Goal: Information Seeking & Learning: Learn about a topic

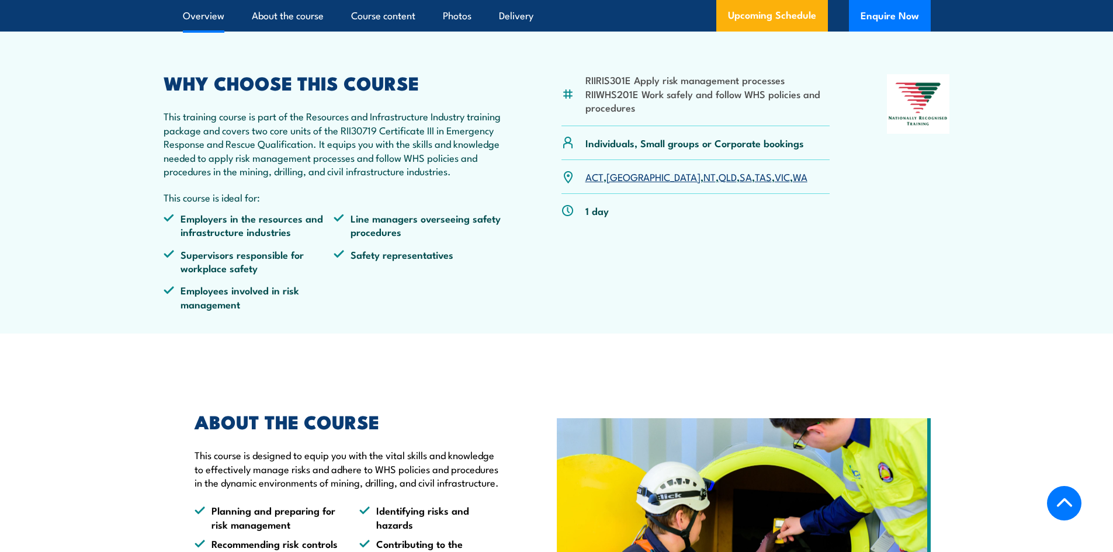
click at [703, 183] on link "NT" at bounding box center [709, 176] width 12 height 14
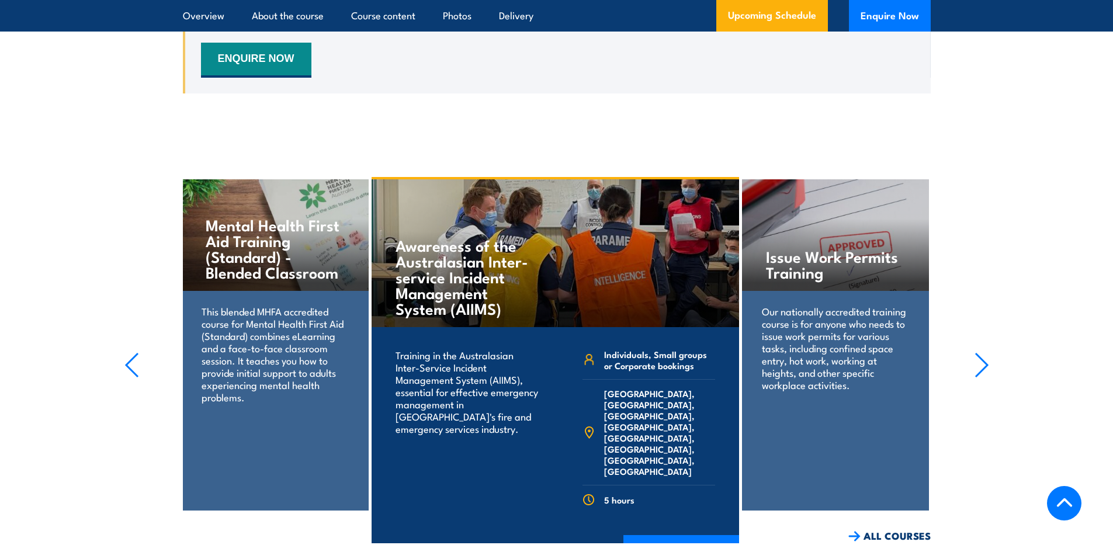
scroll to position [2110, 0]
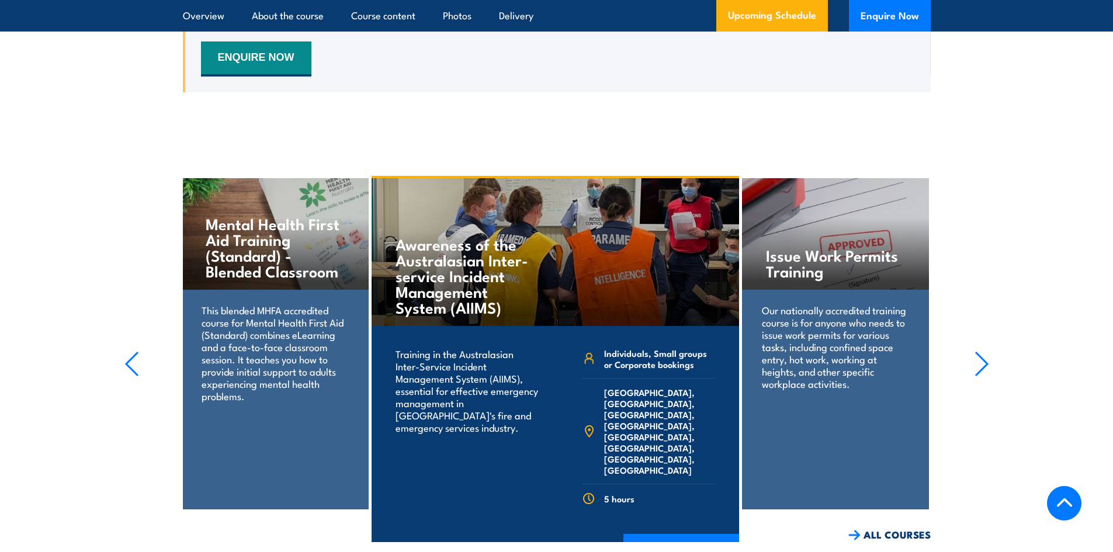
click at [305, 279] on h4 "Mental Health First Aid Training (Standard) - Blended Classroom" at bounding box center [275, 247] width 138 height 63
click at [276, 279] on h4 "Mental Health First Aid Training (Standard) - Blended Classroom" at bounding box center [275, 247] width 138 height 63
click at [279, 263] on h4 "Mental Health First Aid Training (Standard) - Blended Classroom" at bounding box center [275, 247] width 138 height 63
click at [282, 290] on div "Mental Health First Aid Training (Standard) - Blended Classroom" at bounding box center [275, 234] width 186 height 112
click at [282, 371] on p "This blended MHFA accredited course for Mental Health First Aid (Standard) comb…" at bounding box center [275, 353] width 147 height 98
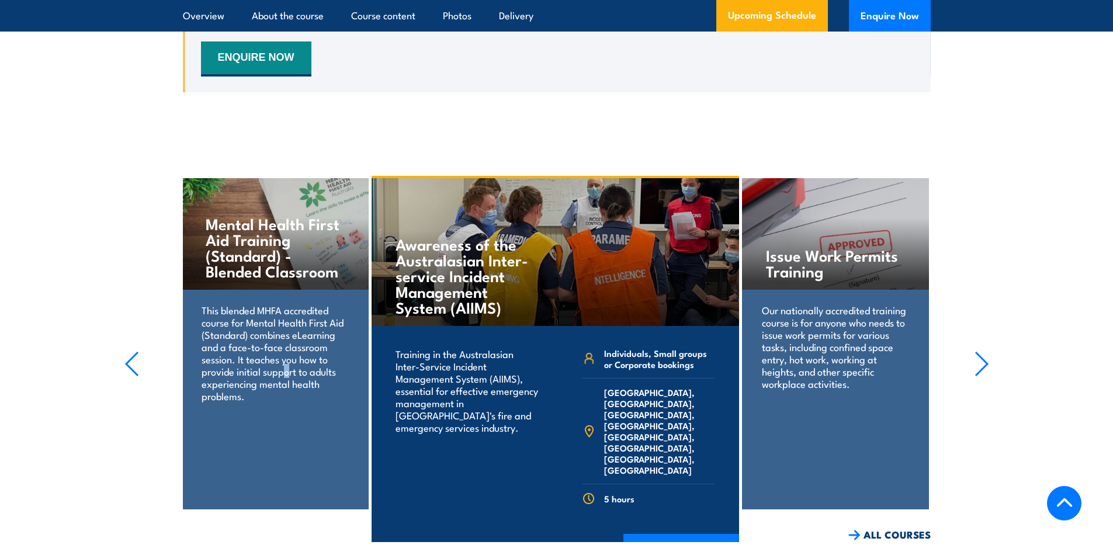
click at [287, 400] on p "This blended MHFA accredited course for Mental Health First Aid (Standard) comb…" at bounding box center [275, 353] width 147 height 98
click at [134, 377] on icon "button" at bounding box center [131, 364] width 15 height 26
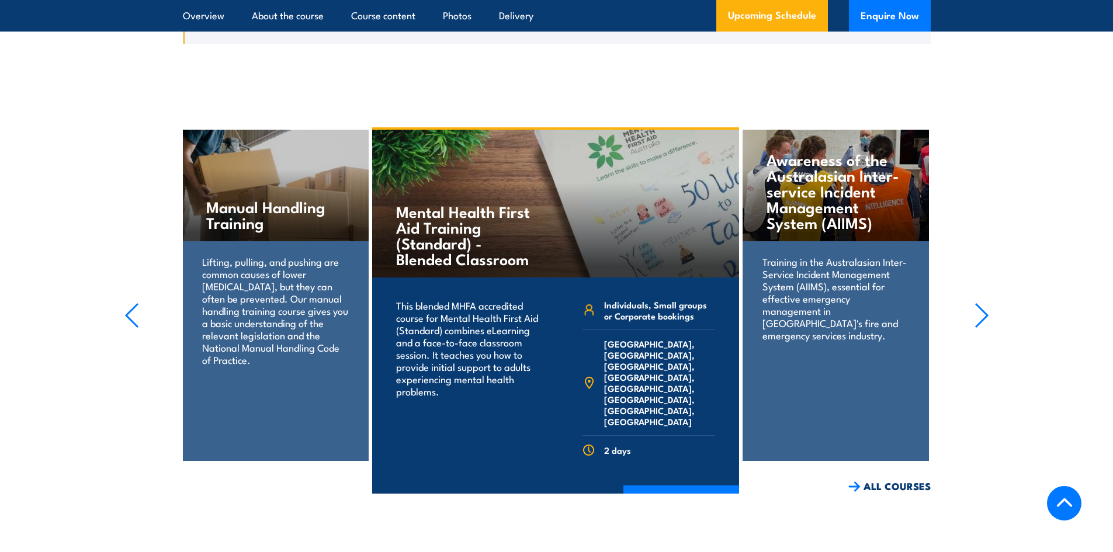
scroll to position [2227, 0]
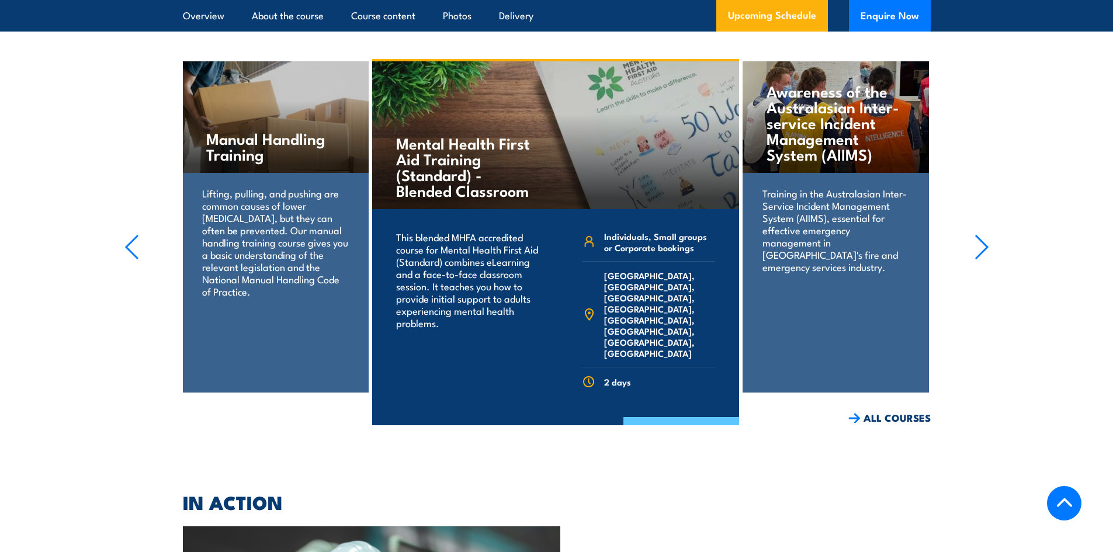
click at [694, 441] on link "COURSE DETAILS" at bounding box center [681, 432] width 116 height 30
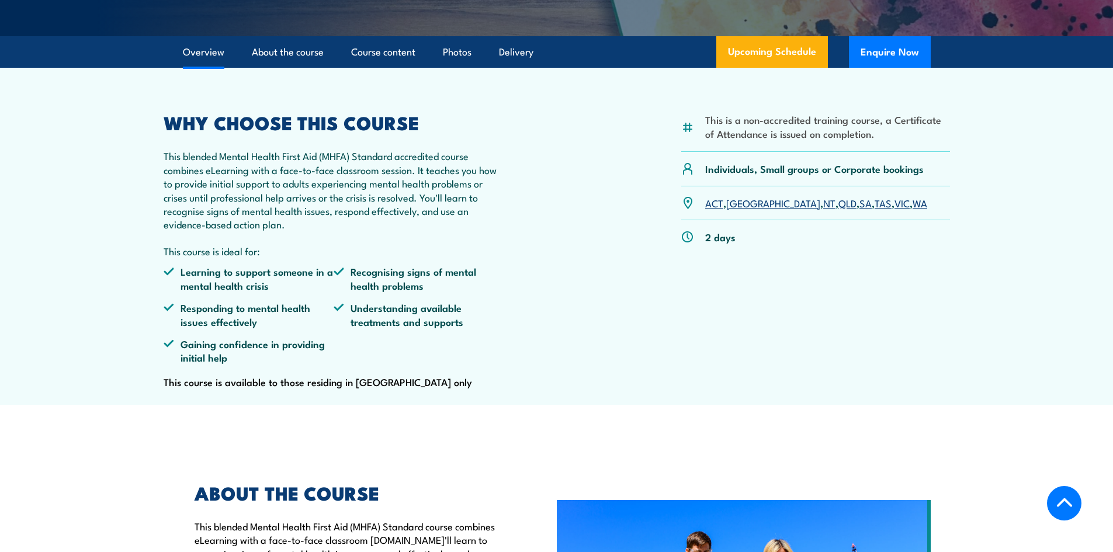
scroll to position [350, 0]
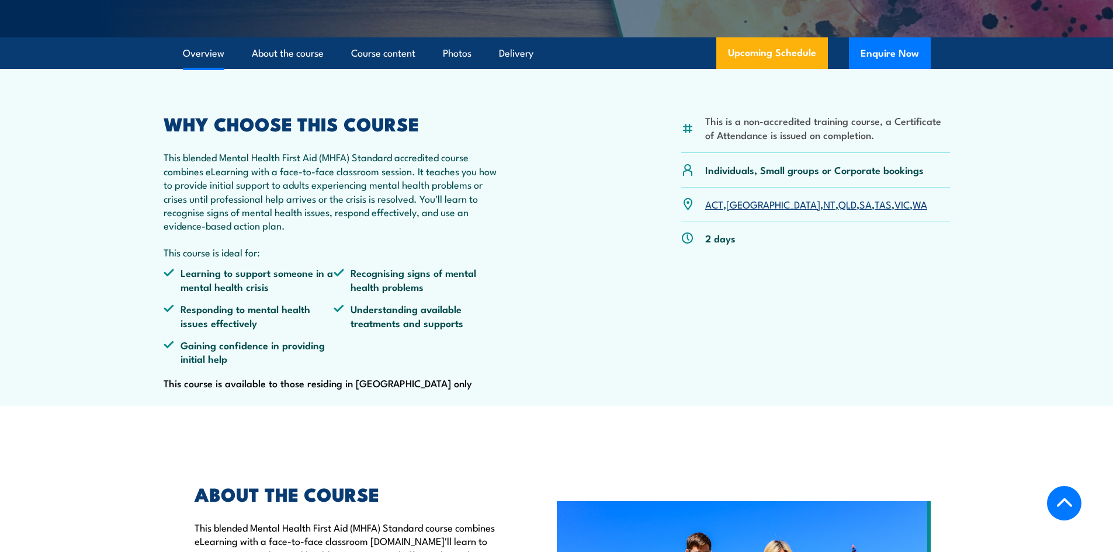
click at [823, 211] on link "NT" at bounding box center [829, 204] width 12 height 14
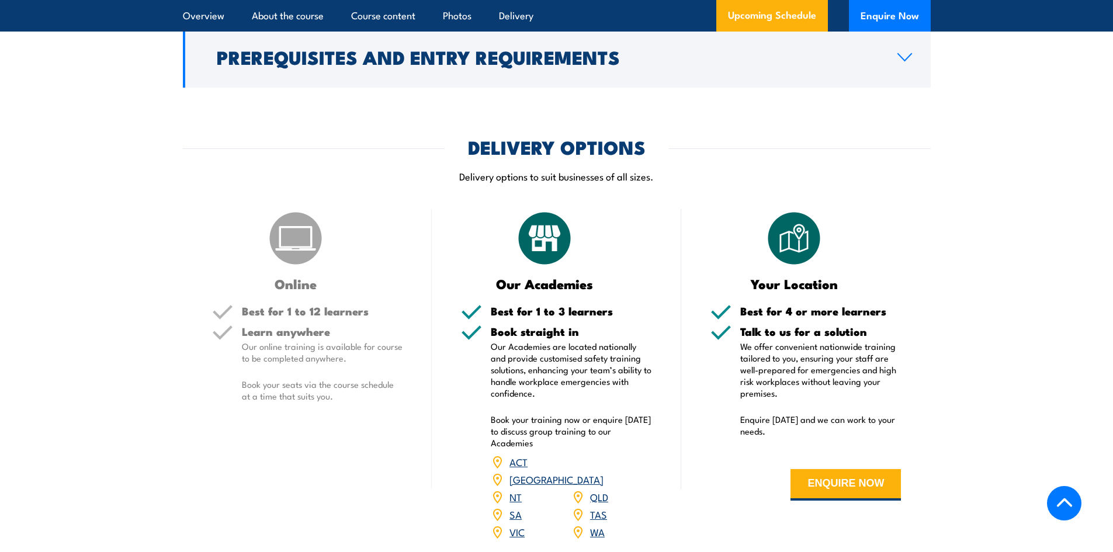
scroll to position [1986, 0]
